Goal: Register for event/course

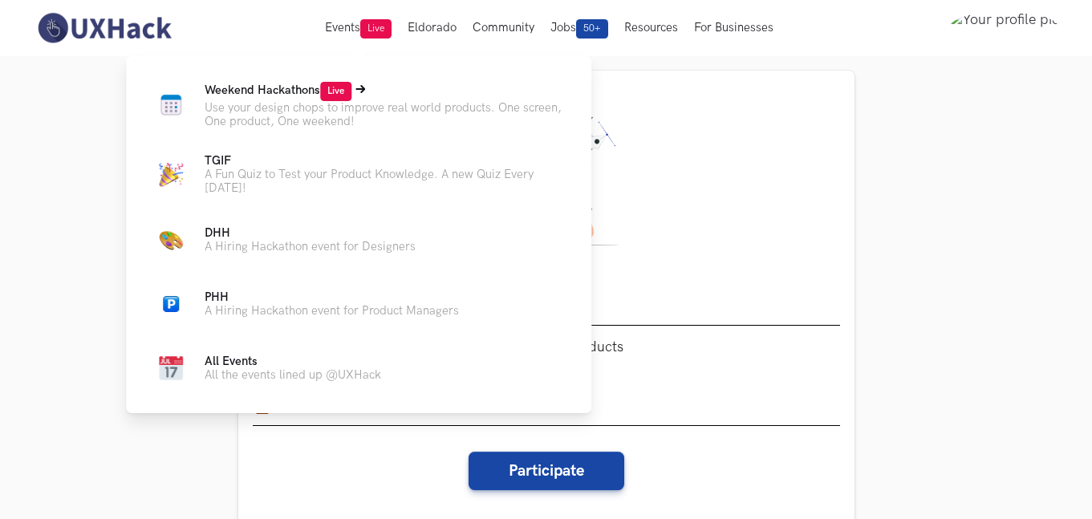
click at [275, 95] on span "Weekend Hackathons Live" at bounding box center [278, 90] width 147 height 14
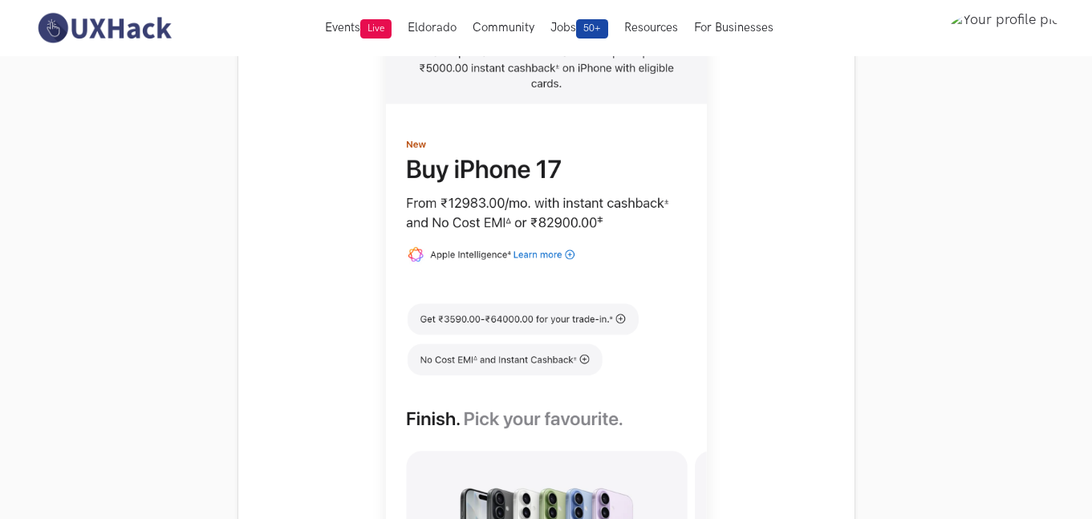
scroll to position [628, 0]
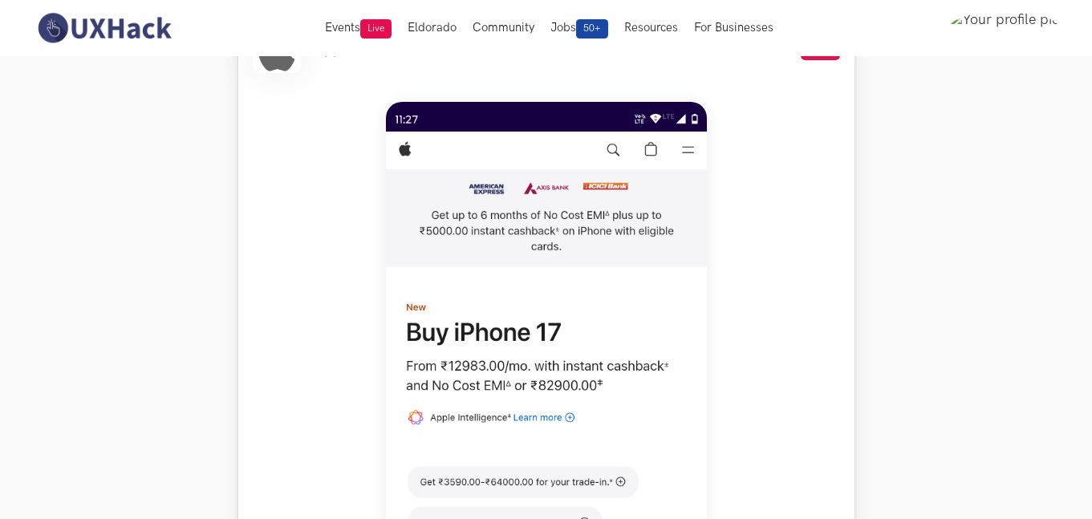
click at [626, 309] on img at bounding box center [546, 458] width 321 height 713
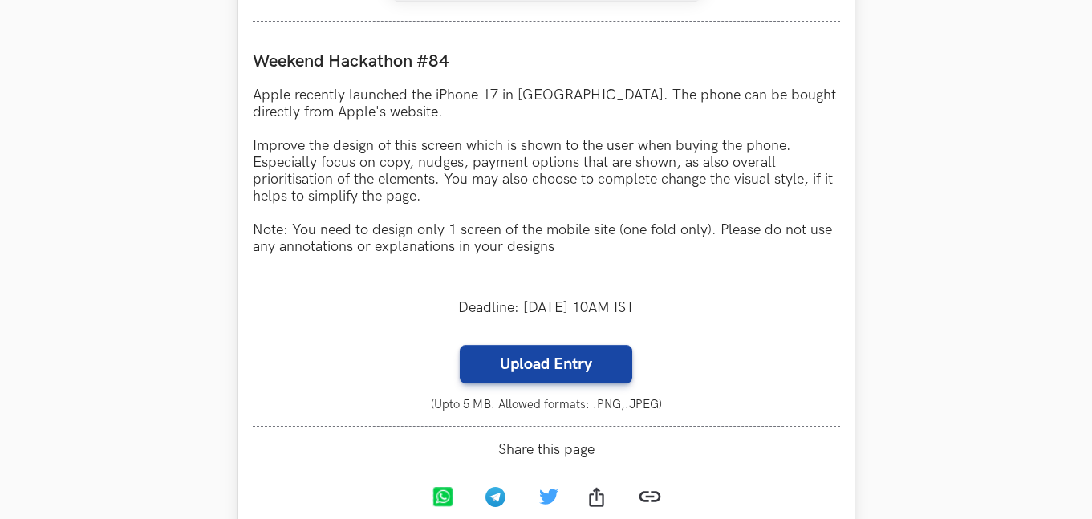
scroll to position [1444, 0]
